Goal: Task Accomplishment & Management: Manage account settings

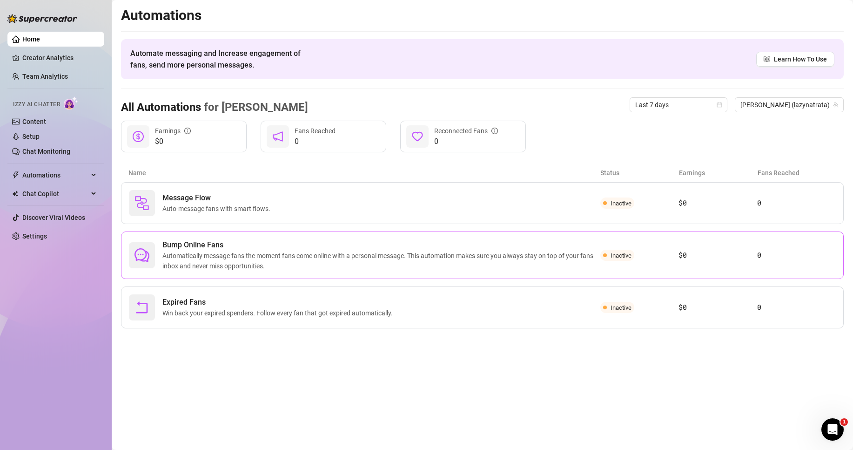
click at [322, 249] on span "Bump Online Fans" at bounding box center [381, 244] width 438 height 11
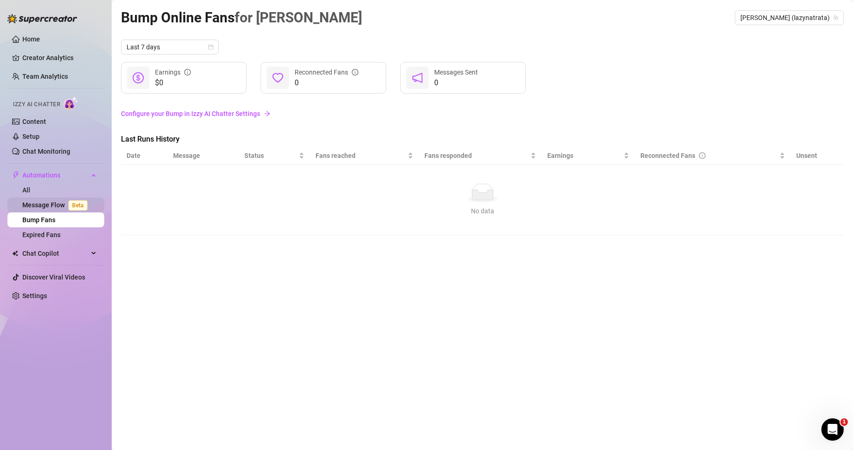
click at [45, 206] on link "Message Flow Beta" at bounding box center [56, 204] width 69 height 7
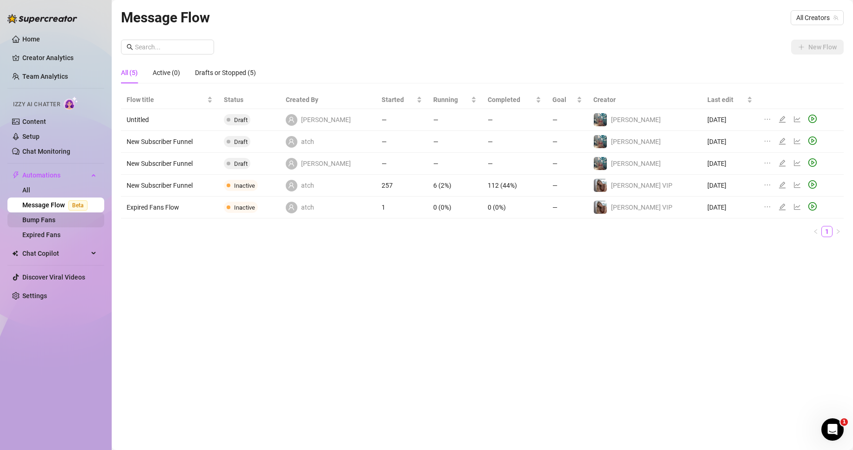
click at [46, 223] on link "Bump Fans" at bounding box center [38, 219] width 33 height 7
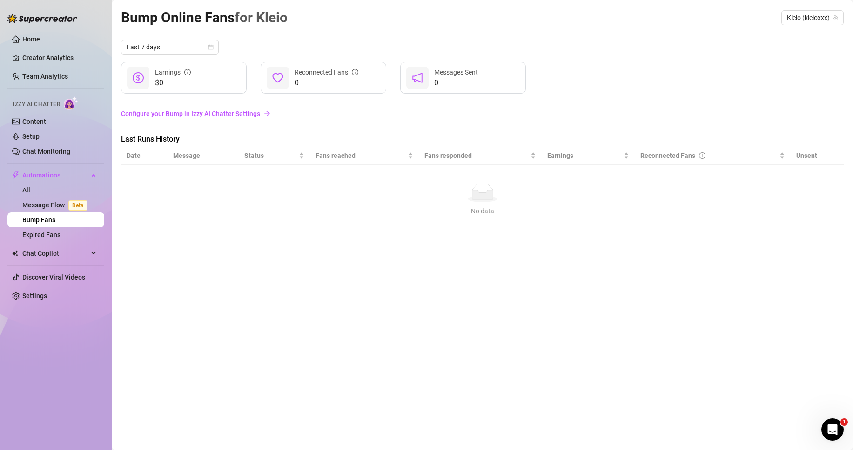
click at [224, 110] on link "Configure your Bump in Izzy AI Chatter Settings" at bounding box center [482, 113] width 723 height 10
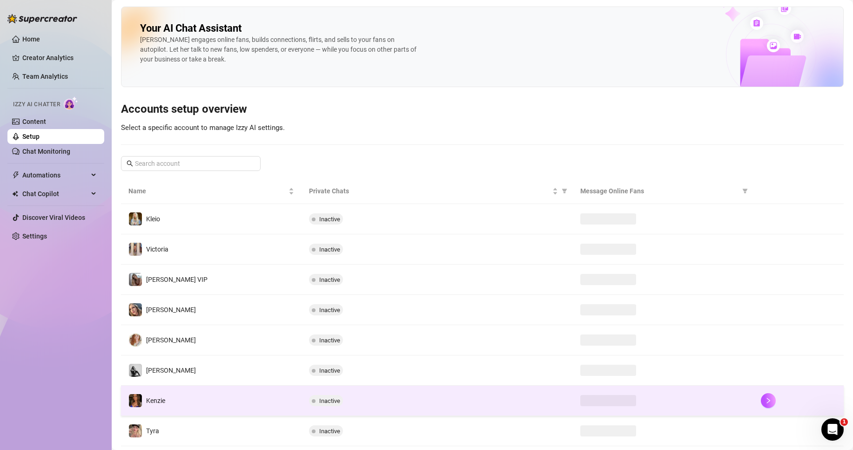
scroll to position [111, 0]
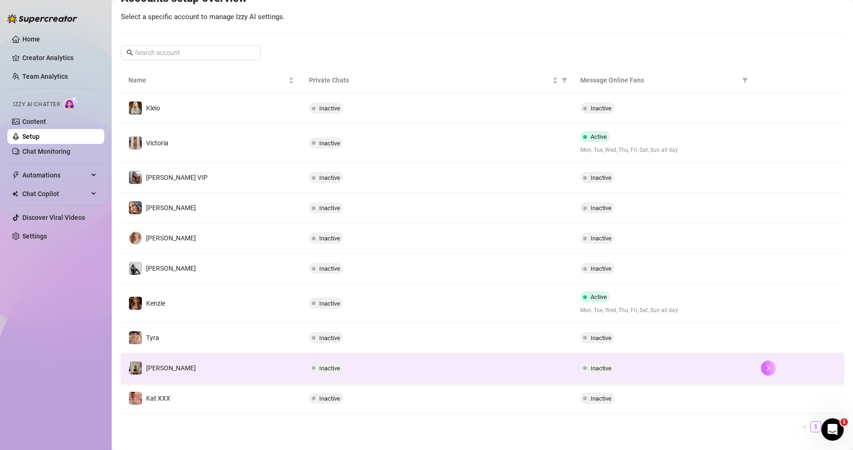
click at [767, 367] on icon "right" at bounding box center [768, 368] width 3 height 6
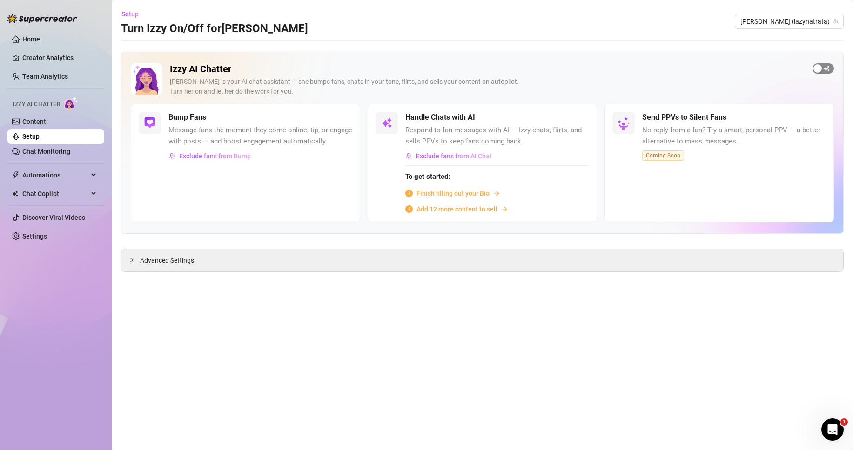
click at [821, 65] on div "button" at bounding box center [818, 68] width 8 height 8
click at [227, 158] on span "Exclude fans from Bump" at bounding box center [215, 155] width 72 height 7
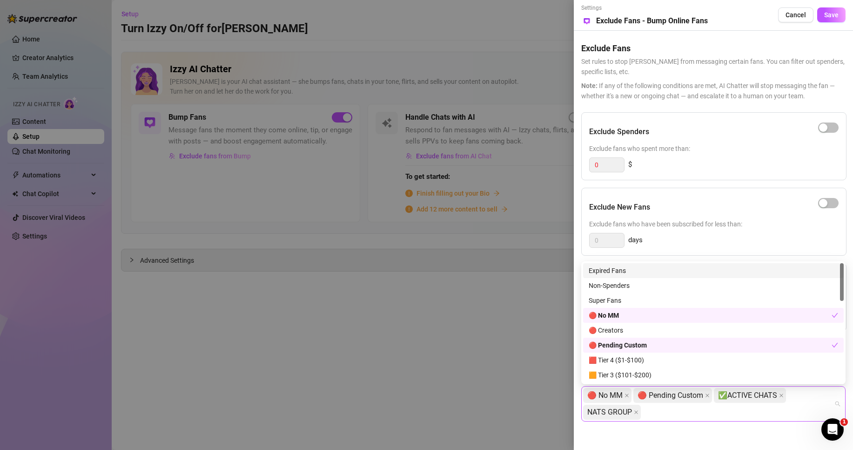
click at [675, 410] on div "🔴 No MM 🔴 Pending Custom ✅ACTIVE CHATS NATS GROUP" at bounding box center [708, 404] width 251 height 34
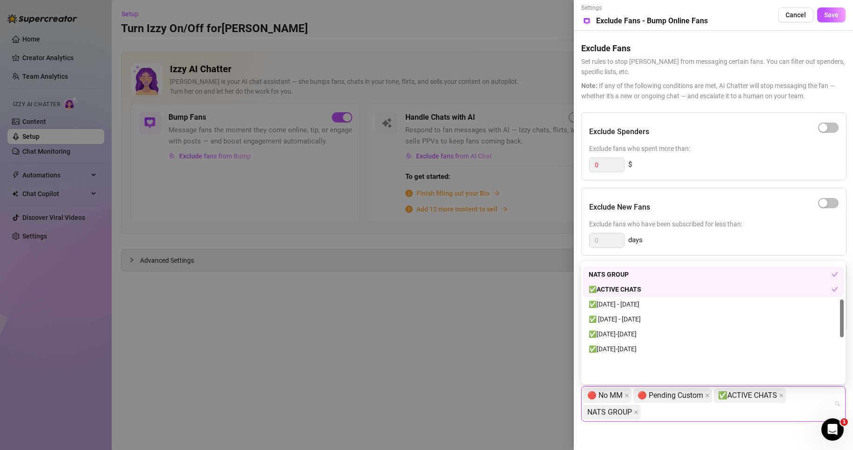
scroll to position [114, 0]
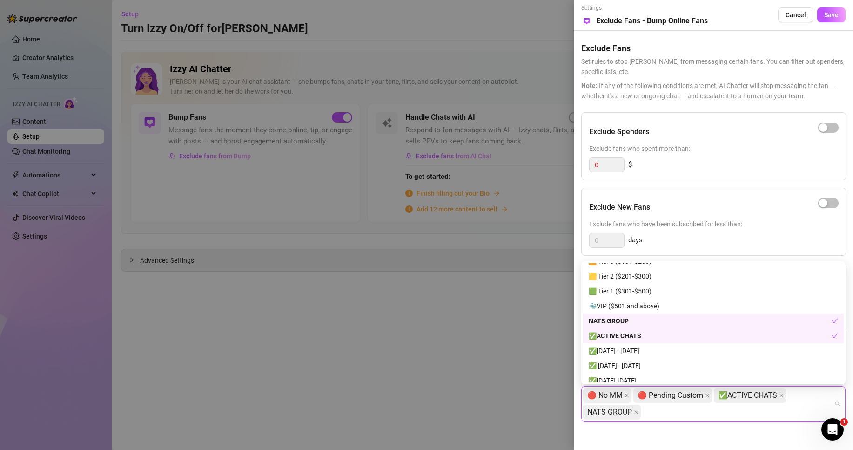
click at [676, 337] on div "✅ACTIVE CHATS" at bounding box center [710, 336] width 243 height 10
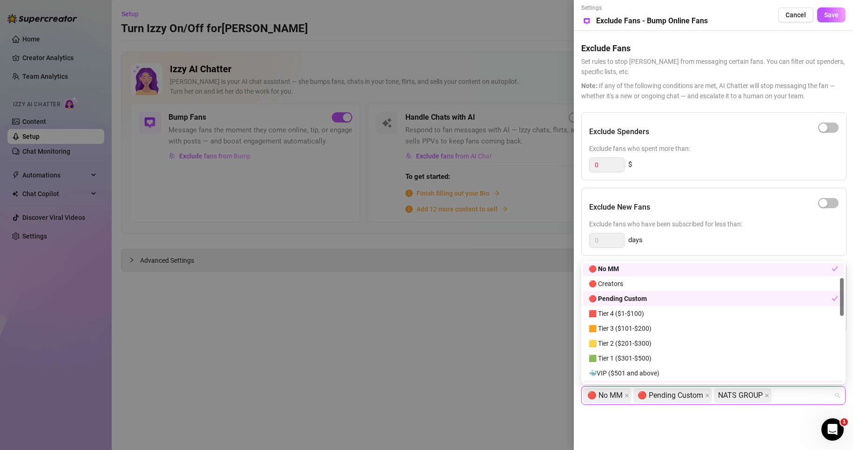
scroll to position [93, 0]
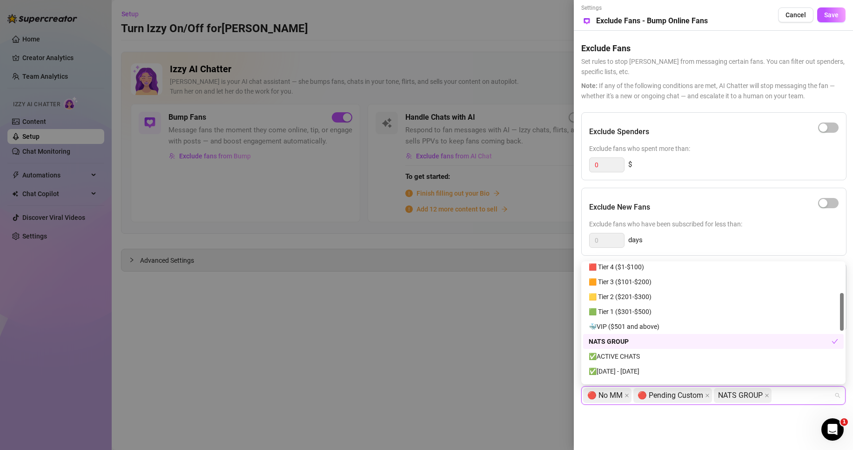
click at [680, 345] on div "NATS GROUP" at bounding box center [710, 341] width 243 height 10
click at [681, 357] on div "✅ACTIVE CHATS" at bounding box center [714, 356] width 250 height 10
click at [682, 337] on div "NATS GROUP" at bounding box center [714, 341] width 250 height 10
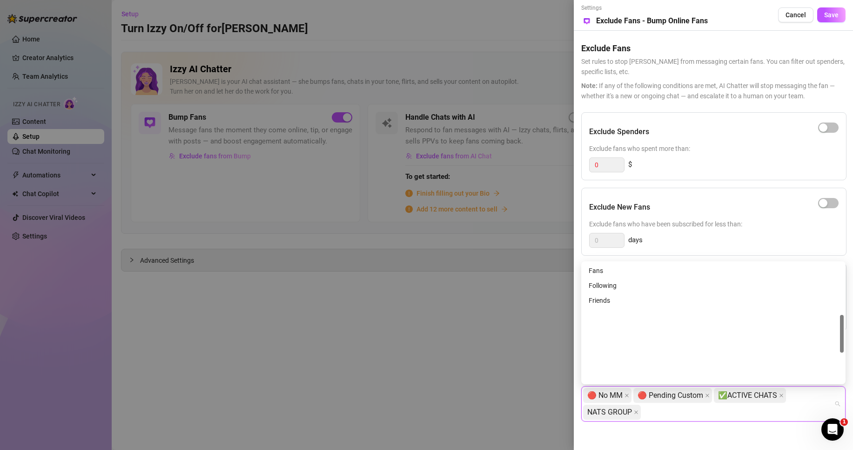
scroll to position [160, 0]
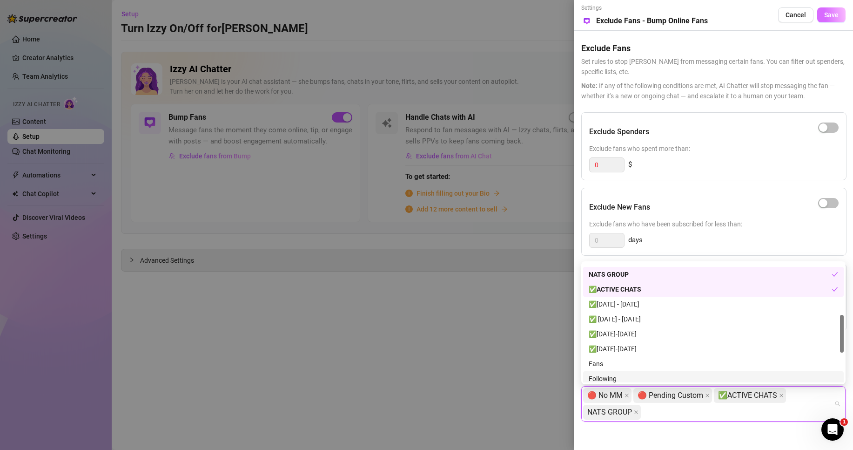
click at [826, 14] on span "Save" at bounding box center [831, 14] width 14 height 7
